Goal: Information Seeking & Learning: Check status

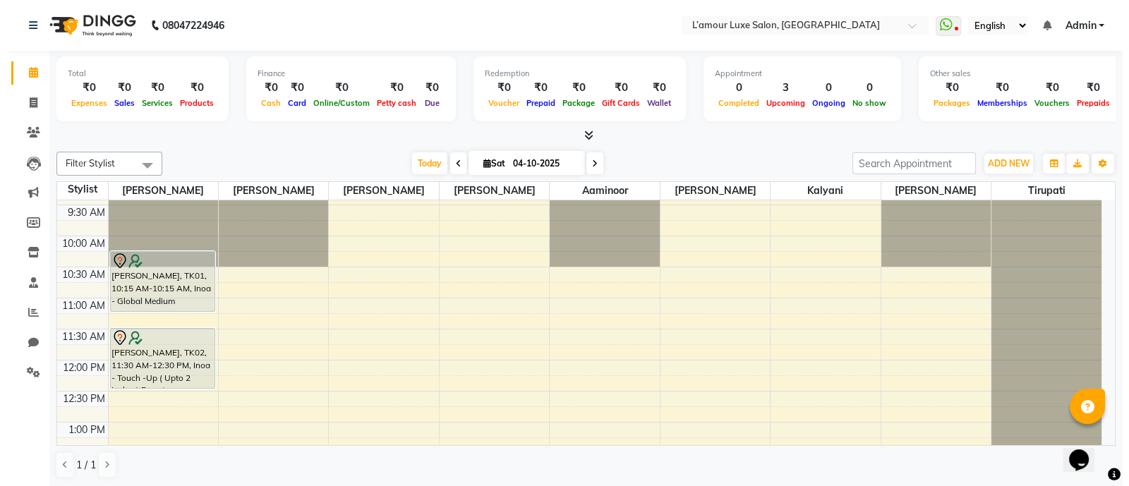
scroll to position [25, 0]
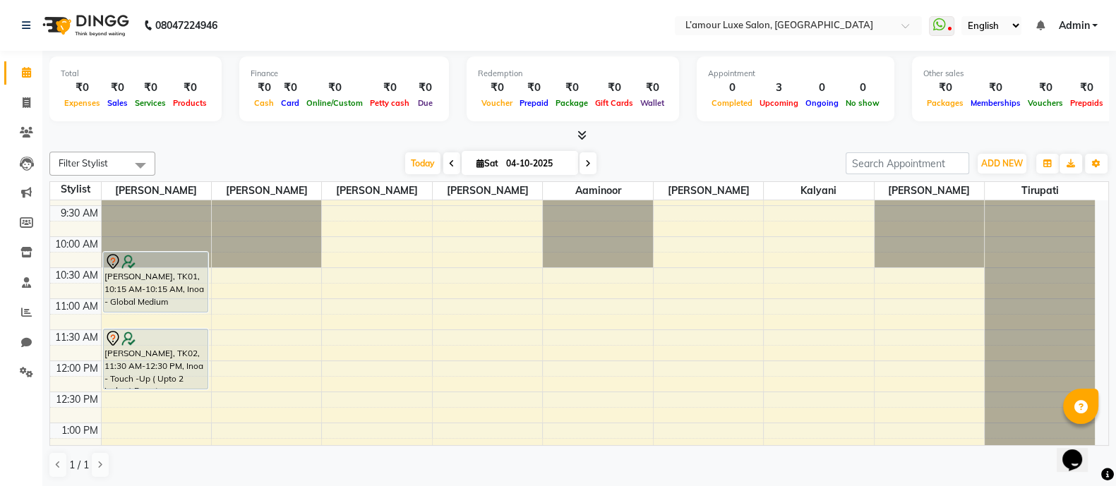
drag, startPoint x: 148, startPoint y: 269, endPoint x: 139, endPoint y: 277, distance: 12.0
click at [139, 277] on div "[PERSON_NAME], TK01, 10:15 AM-10:15 AM, Inoa - Global Medium" at bounding box center [156, 282] width 104 height 59
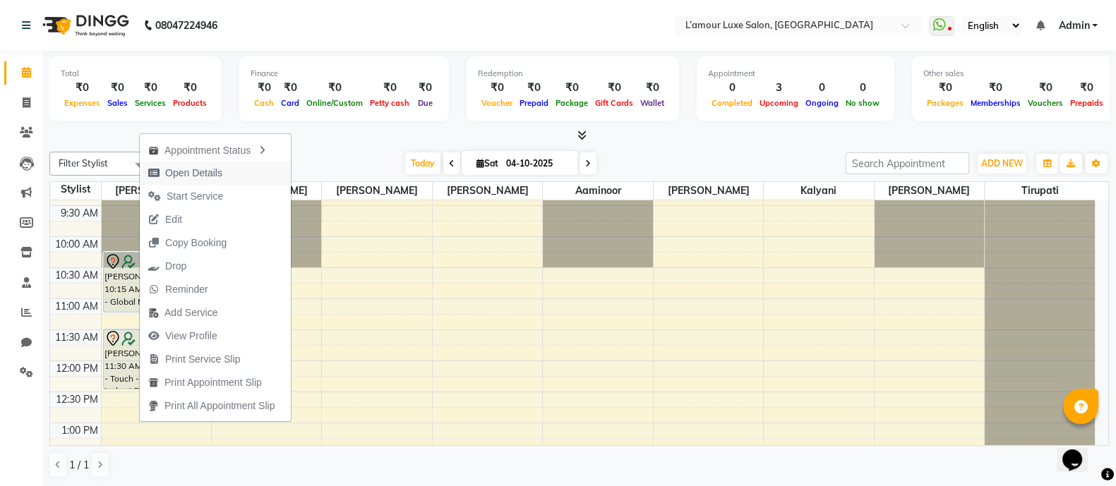
click at [201, 166] on span "Open Details" at bounding box center [193, 173] width 57 height 15
select select "7"
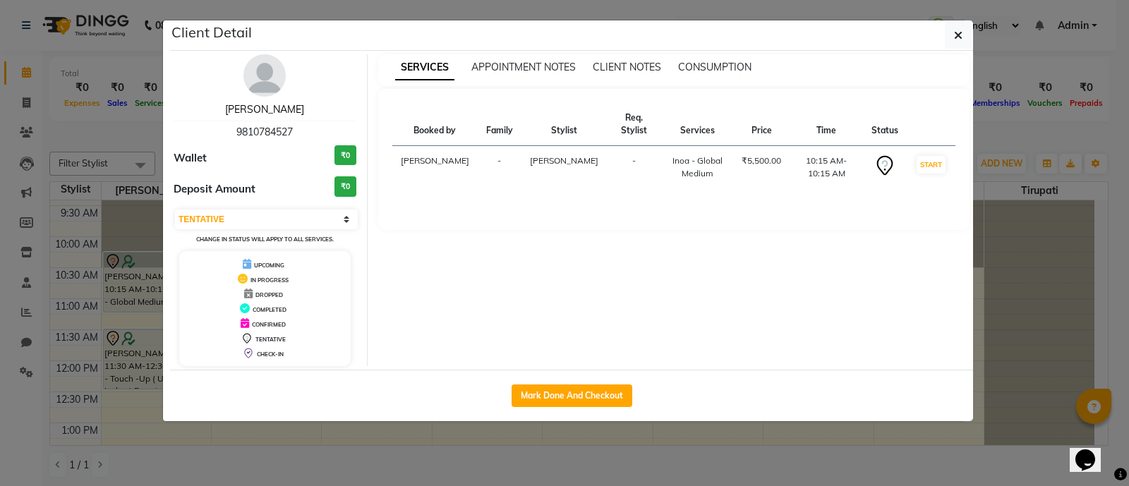
click at [276, 107] on link "[PERSON_NAME]" at bounding box center [264, 109] width 79 height 13
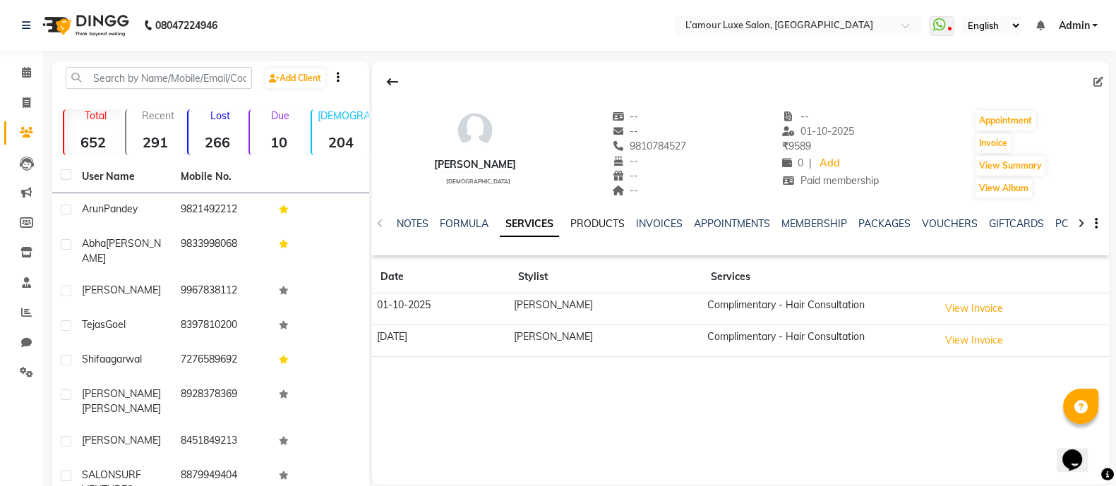
click at [600, 224] on link "PRODUCTS" at bounding box center [597, 223] width 54 height 13
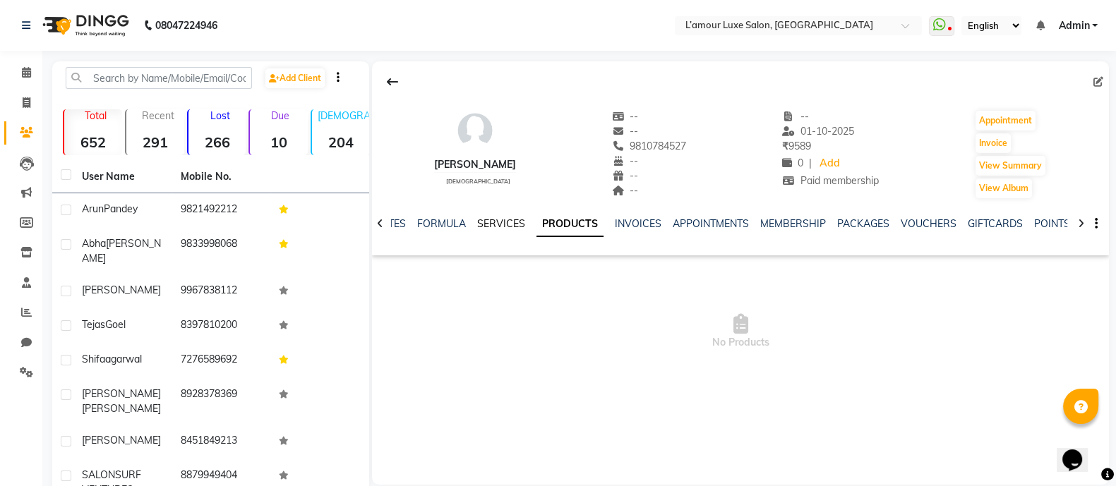
click at [505, 226] on link "SERVICES" at bounding box center [501, 223] width 48 height 13
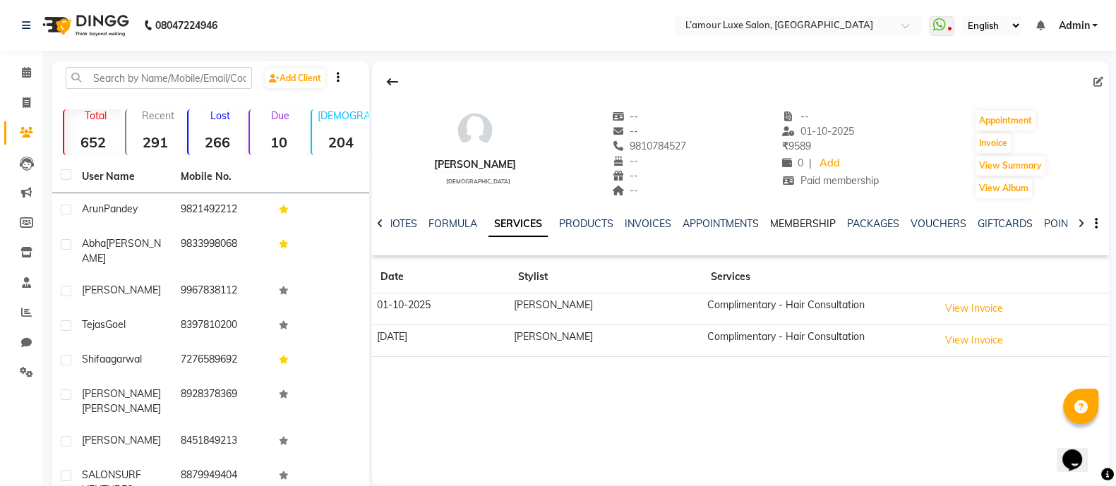
click at [810, 224] on link "MEMBERSHIP" at bounding box center [803, 223] width 66 height 13
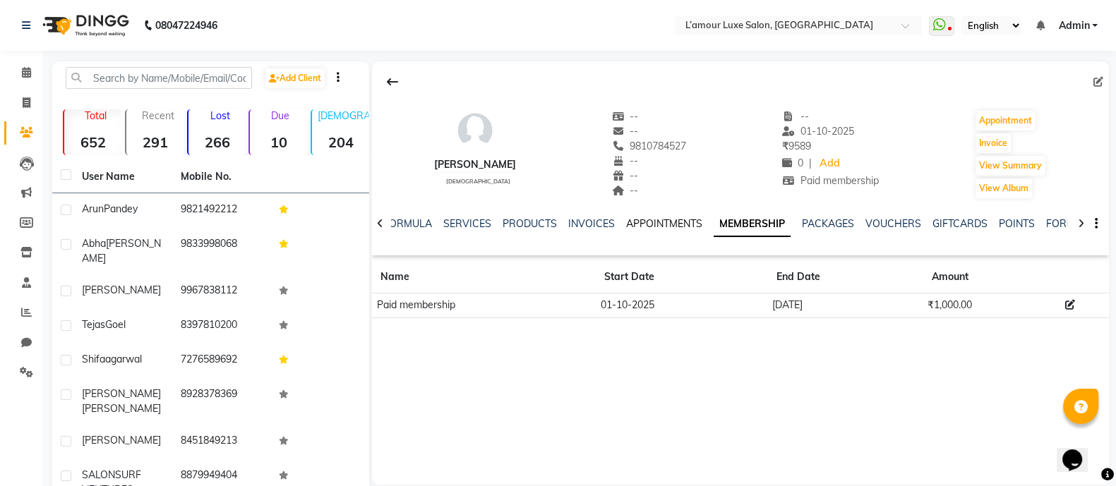
click at [669, 222] on link "APPOINTMENTS" at bounding box center [664, 223] width 76 height 13
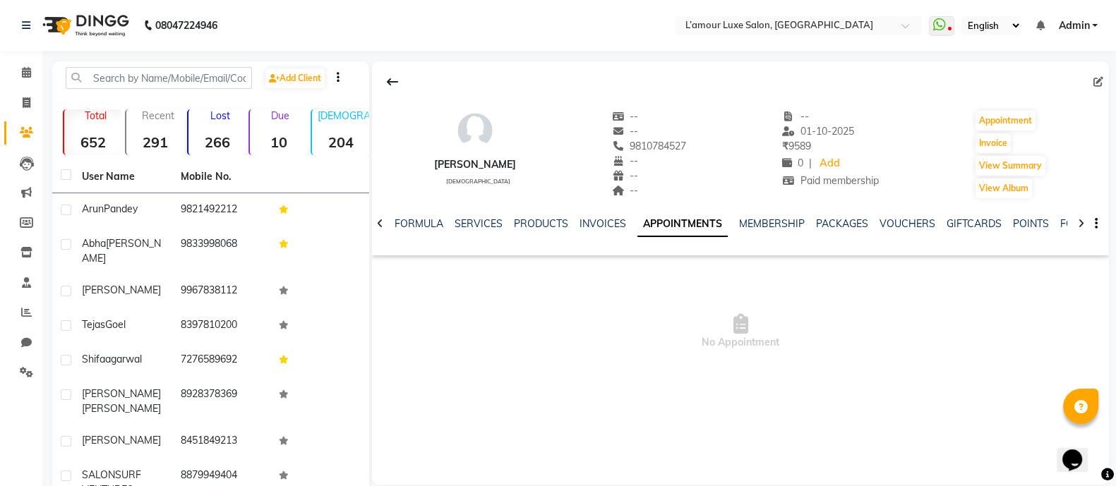
click at [610, 217] on div "INVOICES" at bounding box center [602, 224] width 47 height 15
click at [609, 219] on link "INVOICES" at bounding box center [602, 223] width 47 height 13
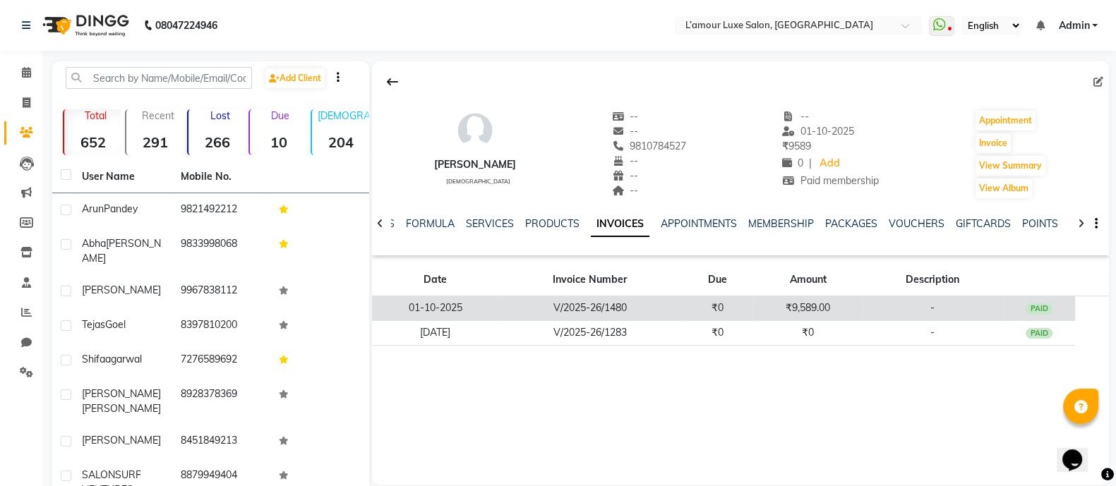
click at [766, 306] on td "₹9,589.00" at bounding box center [808, 308] width 108 height 25
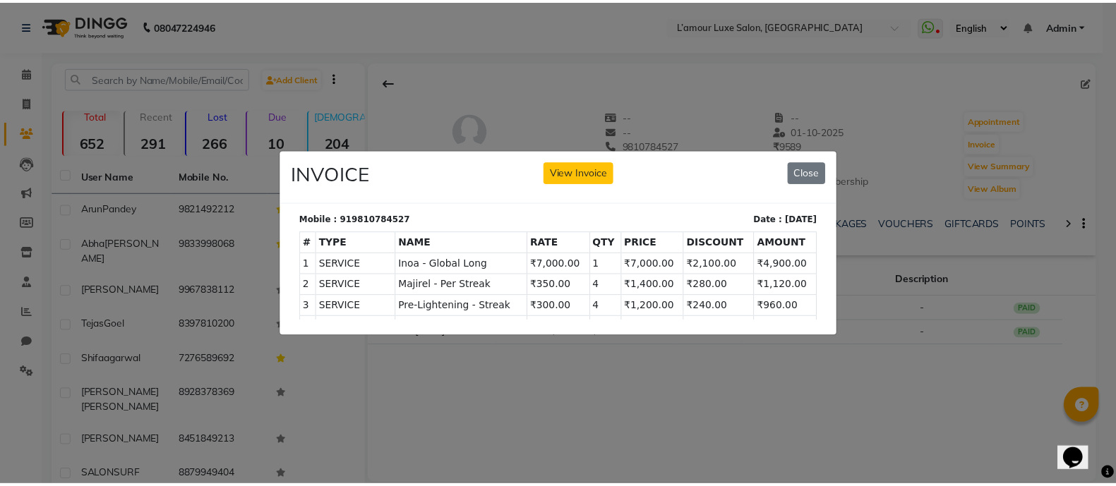
scroll to position [151, 0]
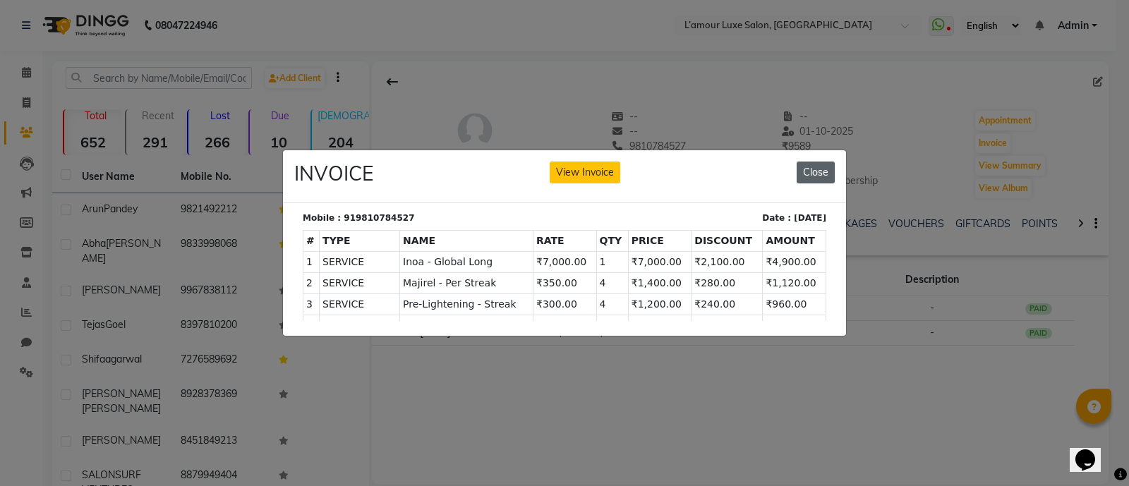
click at [826, 162] on button "Close" at bounding box center [816, 173] width 38 height 22
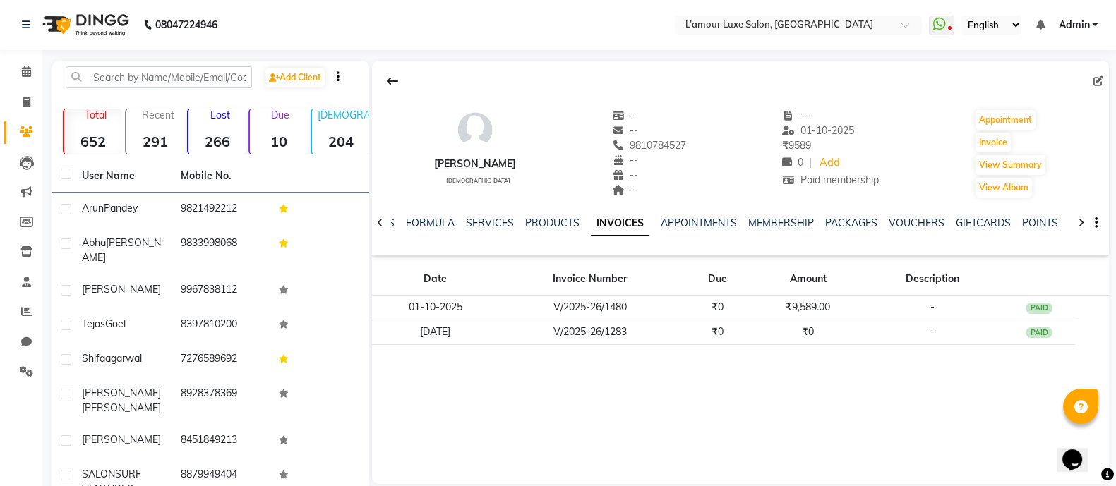
scroll to position [0, 0]
click at [402, 90] on button at bounding box center [393, 81] width 30 height 27
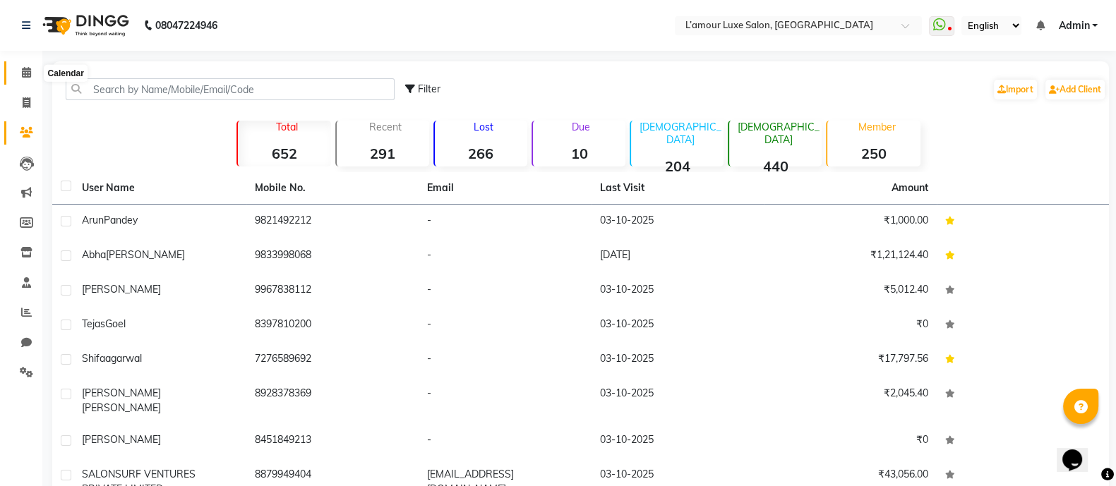
click at [30, 65] on span at bounding box center [26, 73] width 25 height 16
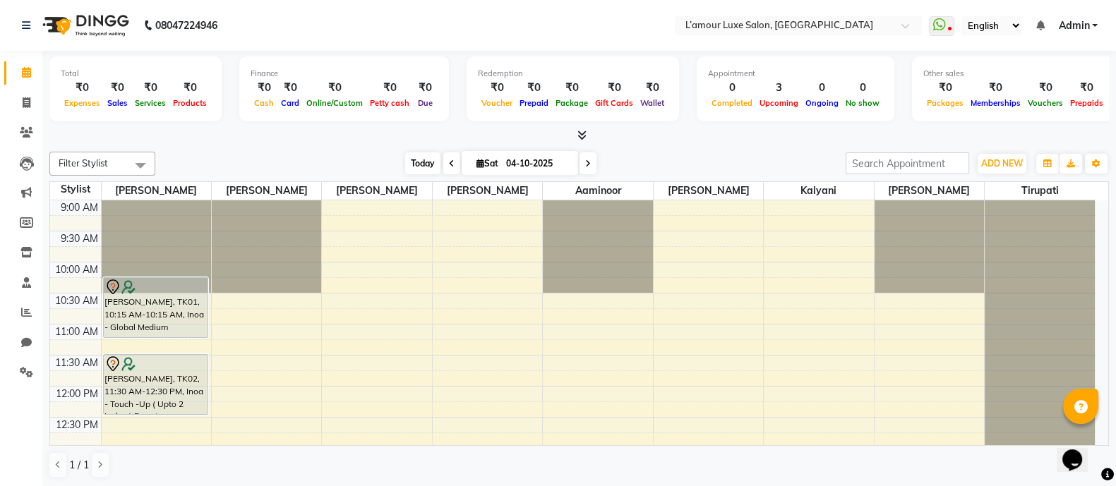
click at [421, 162] on span "Today" at bounding box center [422, 163] width 35 height 22
